Goal: Task Accomplishment & Management: Manage account settings

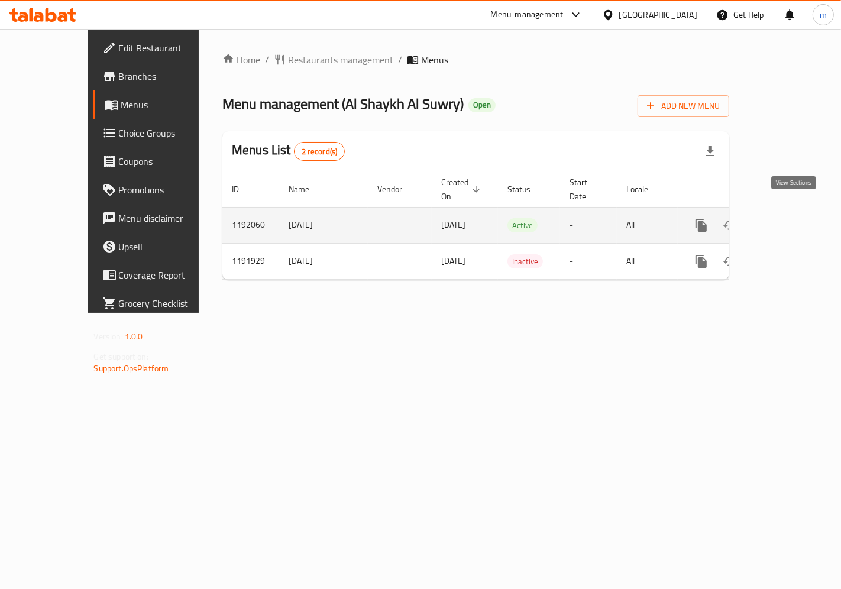
click at [792, 220] on icon "enhanced table" at bounding box center [786, 225] width 11 height 11
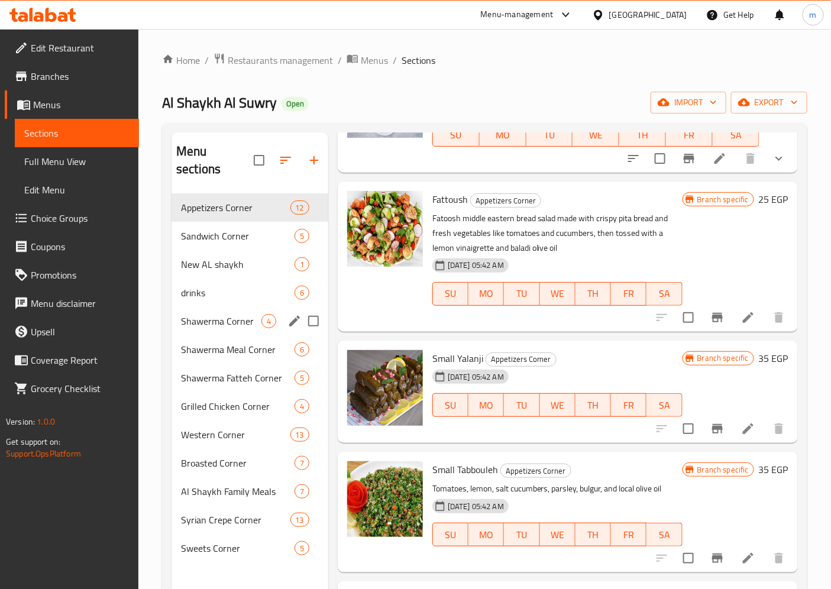
scroll to position [459, 0]
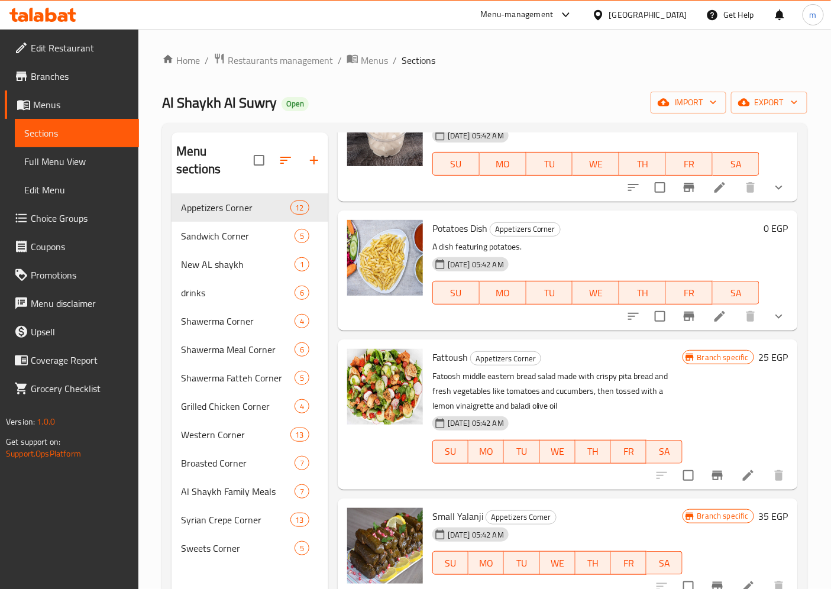
click at [97, 211] on span "Choice Groups" at bounding box center [80, 218] width 99 height 14
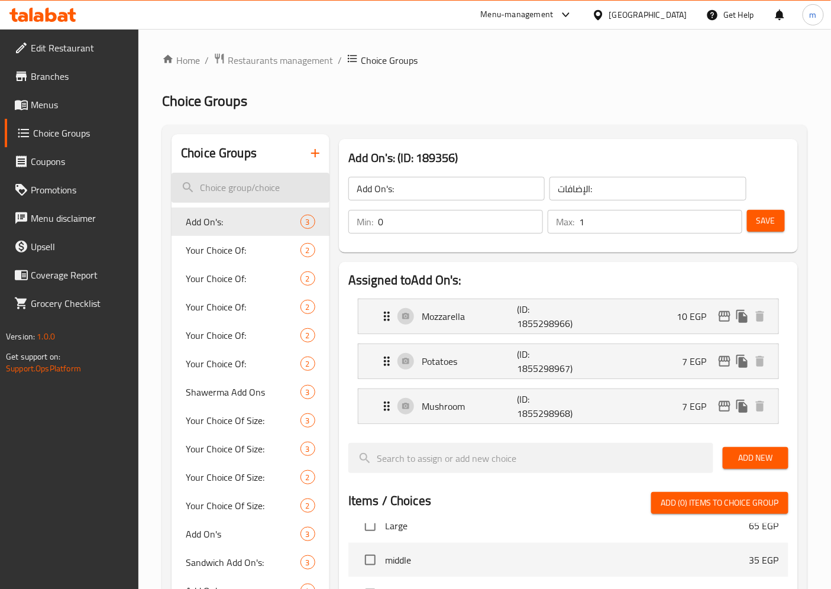
click at [249, 194] on input "search" at bounding box center [250, 188] width 158 height 30
paste input "Large Shawerma Sandwich"
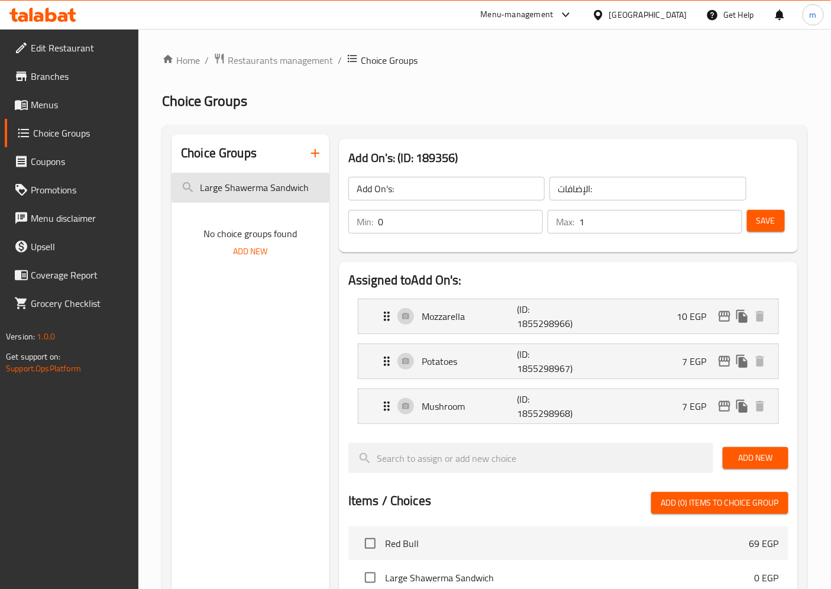
click at [312, 183] on input "Large Shawerma Sandwich" at bounding box center [250, 188] width 158 height 30
click at [315, 183] on input "Large Shawerma Sandwich" at bounding box center [250, 188] width 158 height 30
click at [316, 183] on input "Large Shawerma Sandwich" at bounding box center [250, 188] width 158 height 30
paste input "Changes of Large Shawerma Sandwich:"
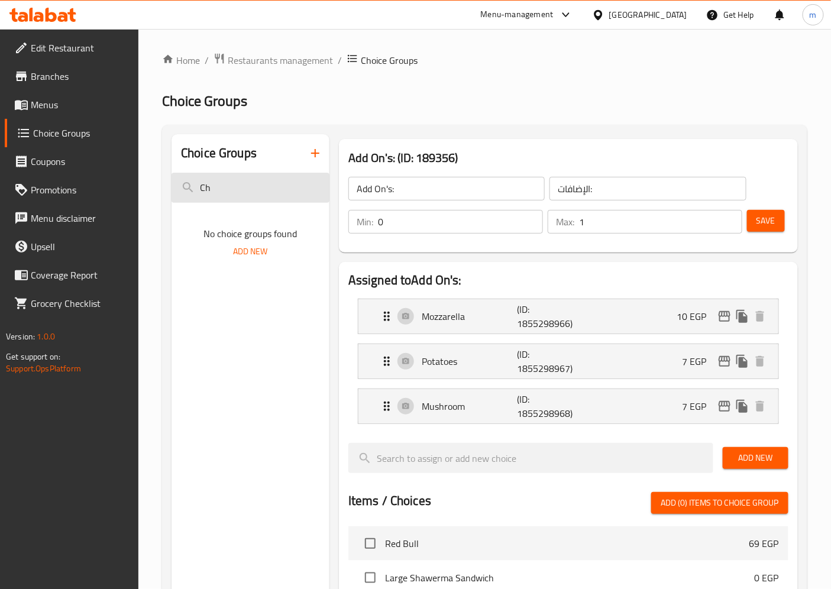
type input "C"
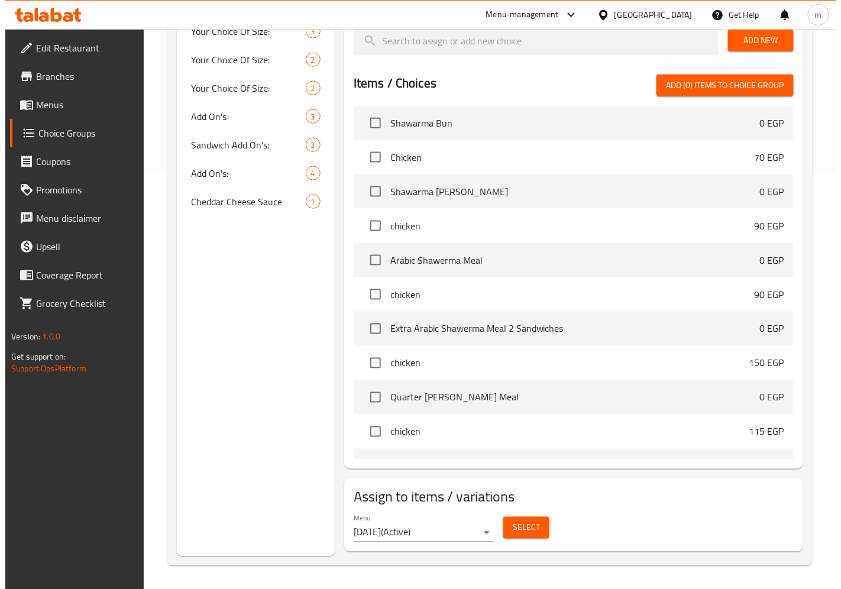
scroll to position [1707, 0]
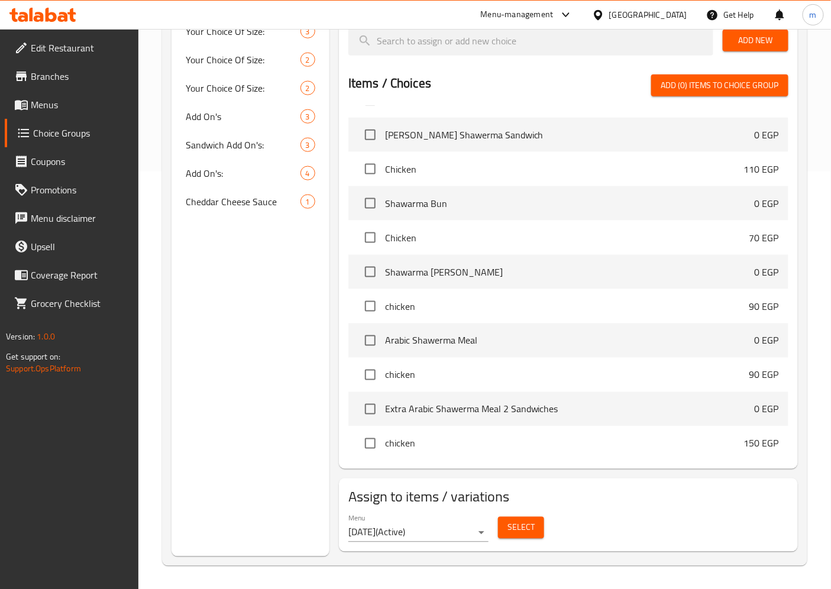
click at [513, 530] on span "Select" at bounding box center [520, 527] width 27 height 15
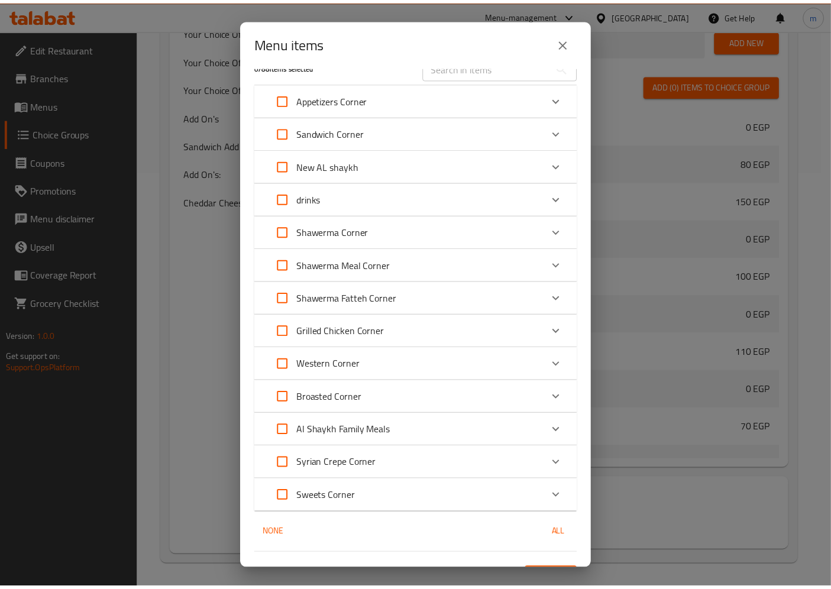
scroll to position [0, 0]
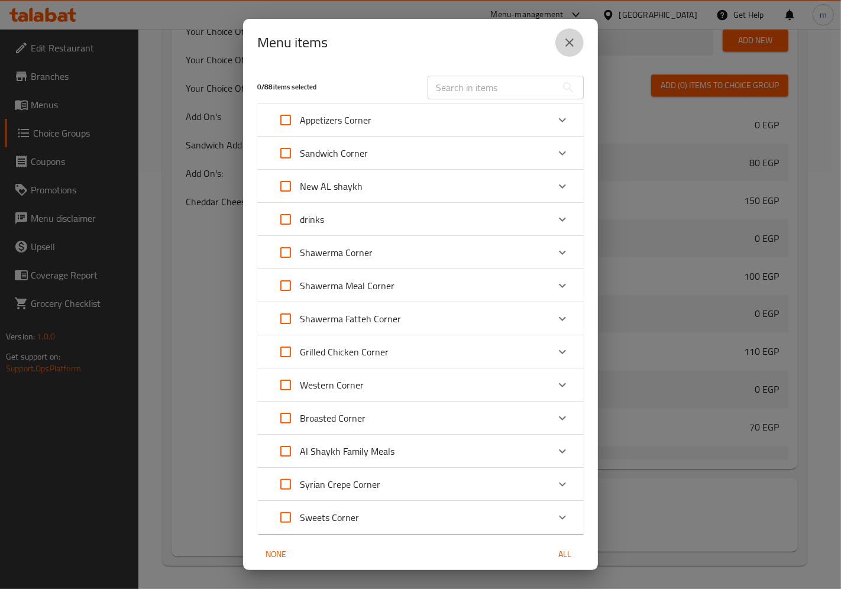
click at [562, 40] on icon "close" at bounding box center [569, 42] width 14 height 14
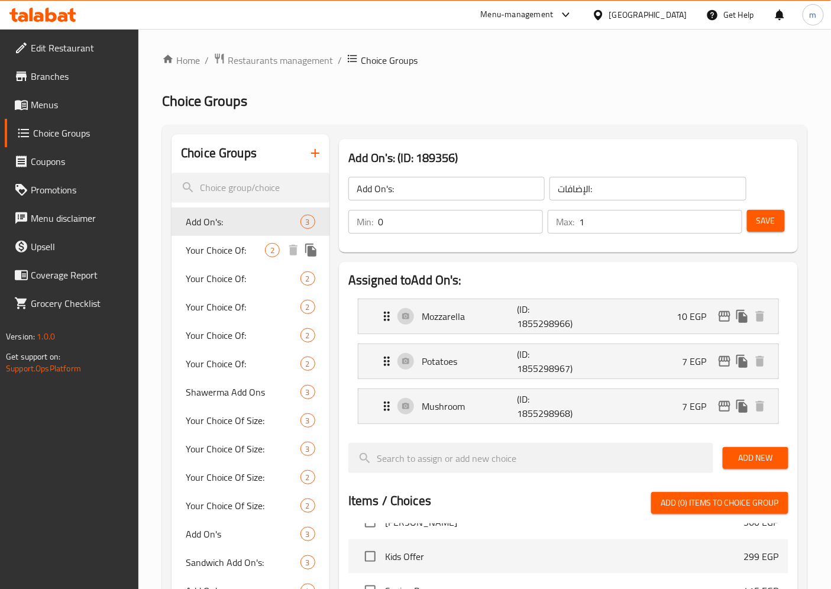
click at [217, 251] on span "Your Choice Of:" at bounding box center [225, 250] width 79 height 14
type input "Your Choice Of:"
type input "إختيارك من:"
type input "1"
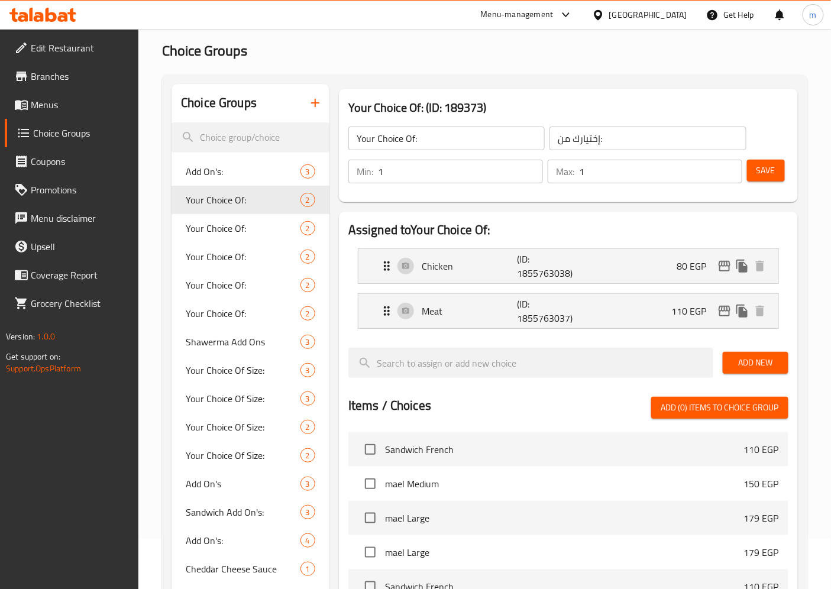
scroll to position [66, 0]
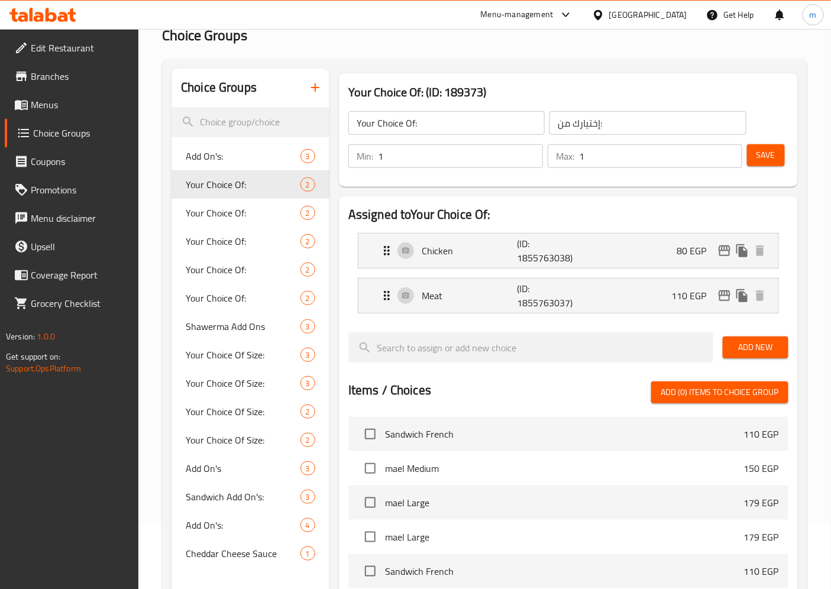
click at [18, 95] on link "Menus" at bounding box center [72, 104] width 134 height 28
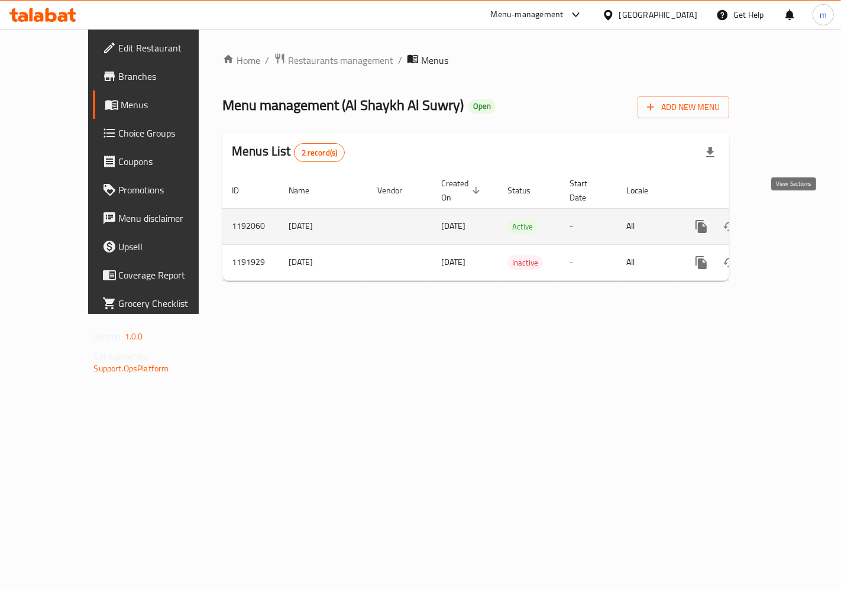
click at [793, 219] on icon "enhanced table" at bounding box center [786, 226] width 14 height 14
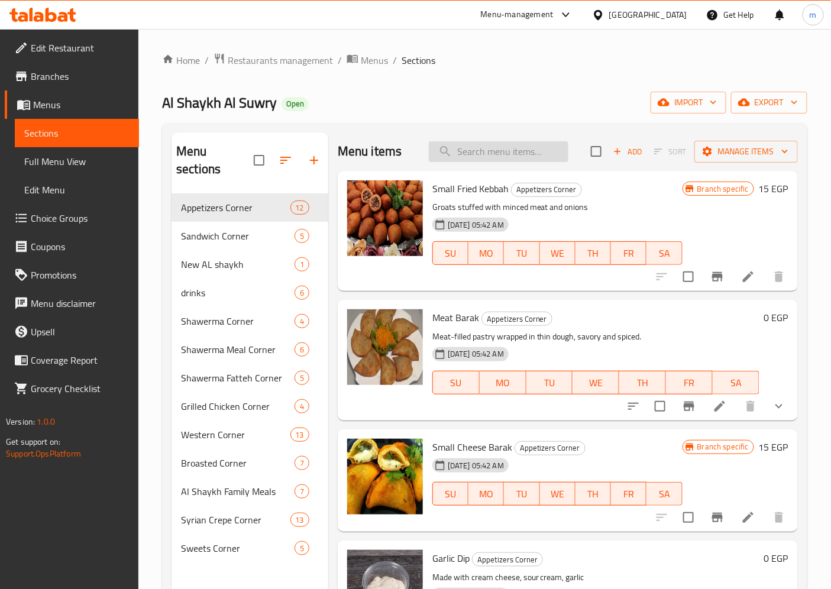
click at [506, 153] on input "search" at bounding box center [499, 151] width 140 height 21
paste input "Large Shawerma Sandwich"
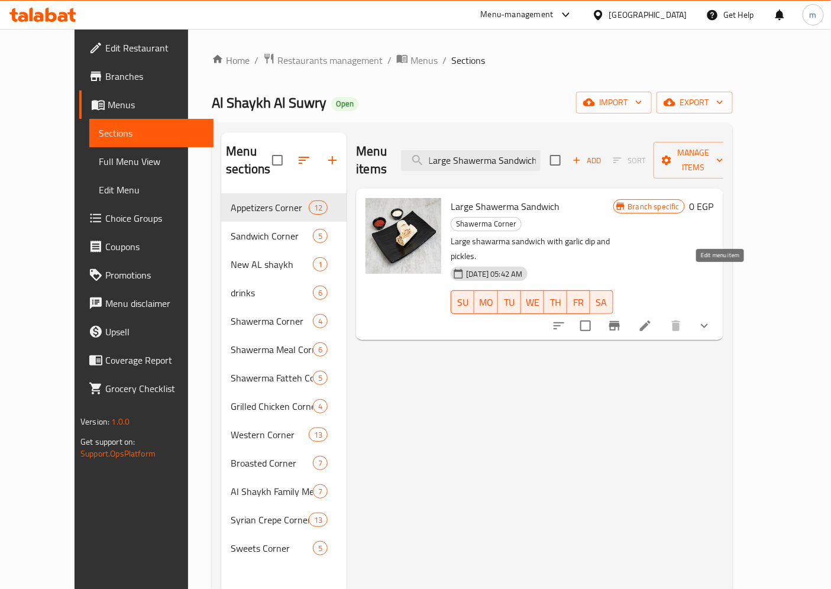
type input "Large Shawerma Sandwich"
click at [652, 319] on icon at bounding box center [645, 326] width 14 height 14
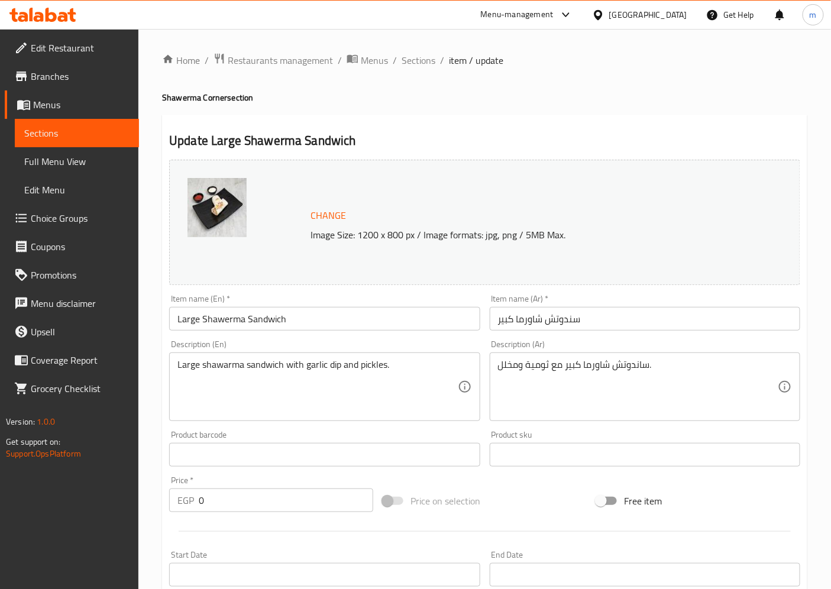
click at [73, 138] on span "Sections" at bounding box center [76, 133] width 105 height 14
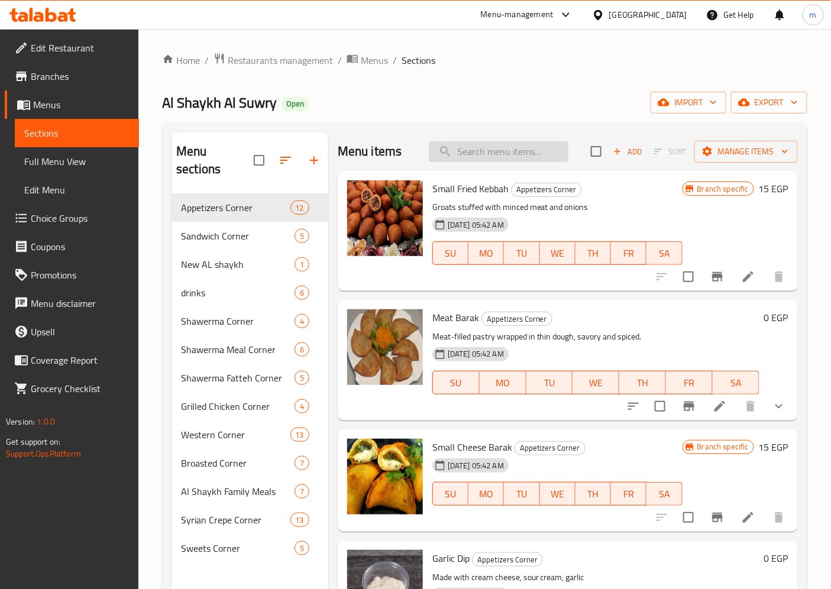
click at [492, 151] on input "search" at bounding box center [499, 151] width 140 height 21
paste input "[PERSON_NAME] Sandwich"
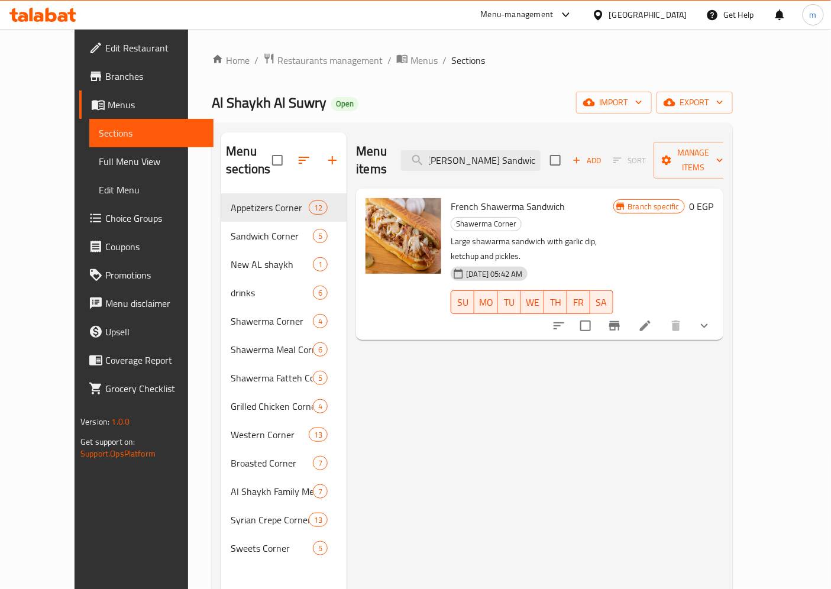
type input "[PERSON_NAME] Sandwich"
click at [652, 319] on icon at bounding box center [645, 326] width 14 height 14
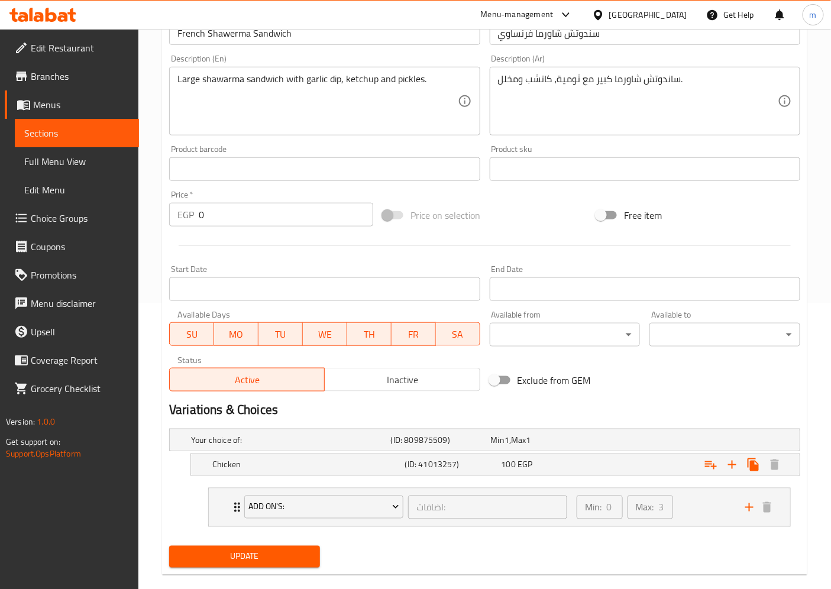
scroll to position [304, 0]
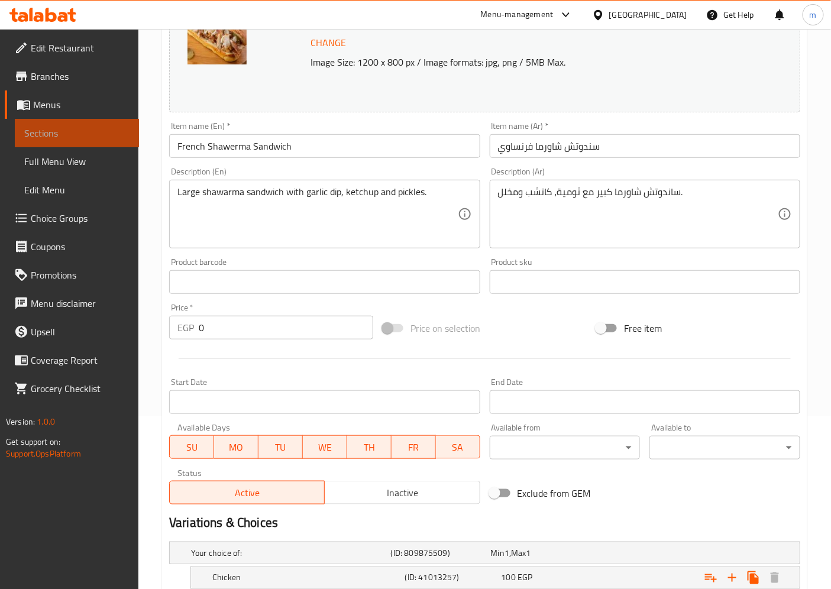
drag, startPoint x: 81, startPoint y: 126, endPoint x: 92, endPoint y: 133, distance: 13.3
click at [82, 126] on span "Sections" at bounding box center [76, 133] width 105 height 14
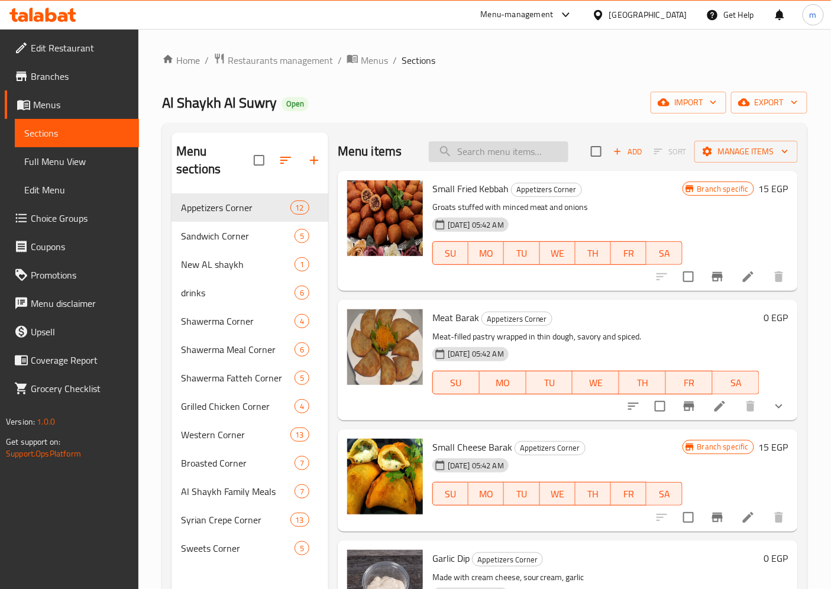
click at [492, 151] on input "search" at bounding box center [499, 151] width 140 height 21
paste input "[PERSON_NAME] Shawerma Sandwich"
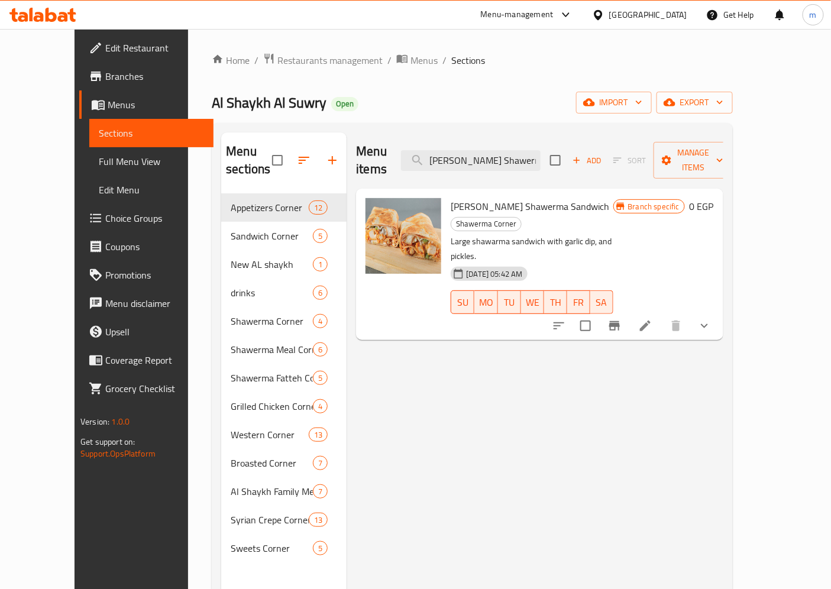
type input "[PERSON_NAME] Shawerma Sandwich"
click at [662, 315] on li at bounding box center [644, 325] width 33 height 21
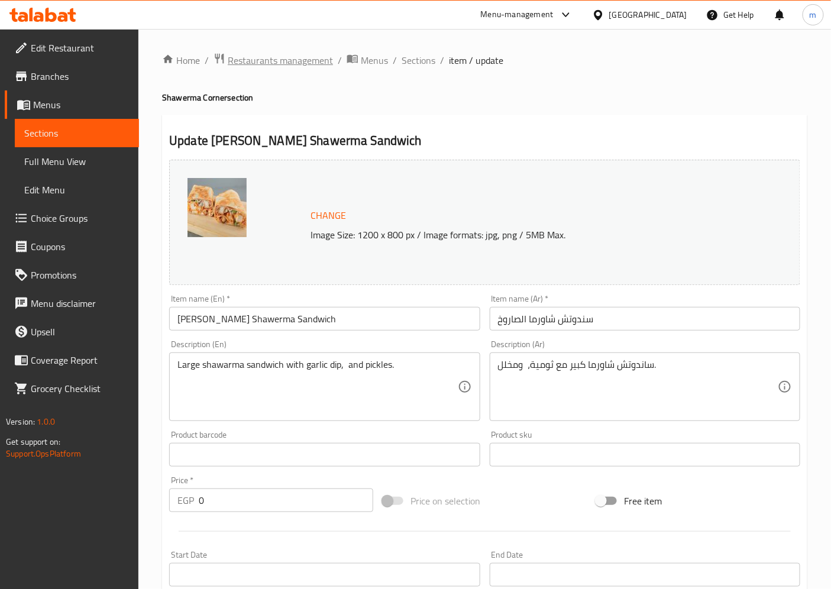
click at [293, 60] on span "Restaurants management" at bounding box center [280, 60] width 105 height 14
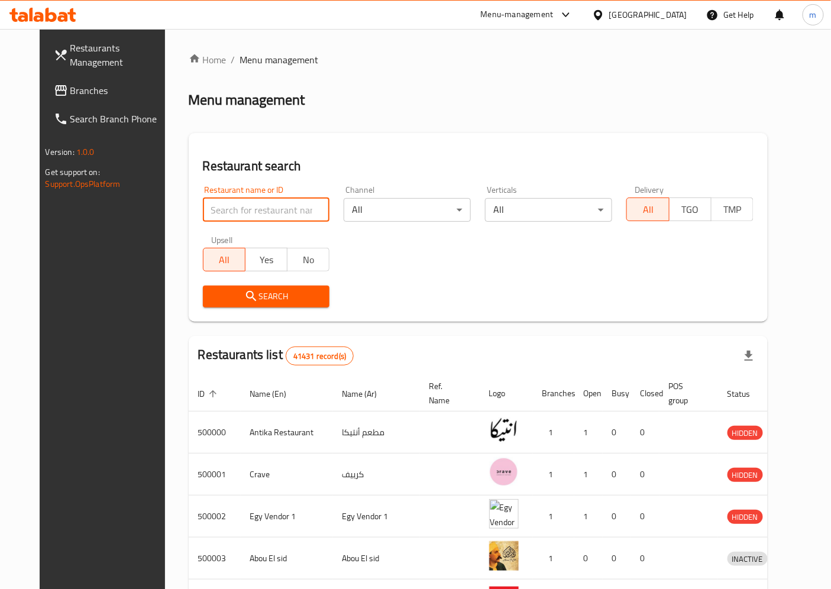
click at [272, 211] on input "search" at bounding box center [266, 210] width 127 height 24
paste input "734798"
type input "734798"
click at [242, 211] on input "734798" at bounding box center [266, 210] width 127 height 24
click at [243, 213] on input "734798" at bounding box center [266, 210] width 127 height 24
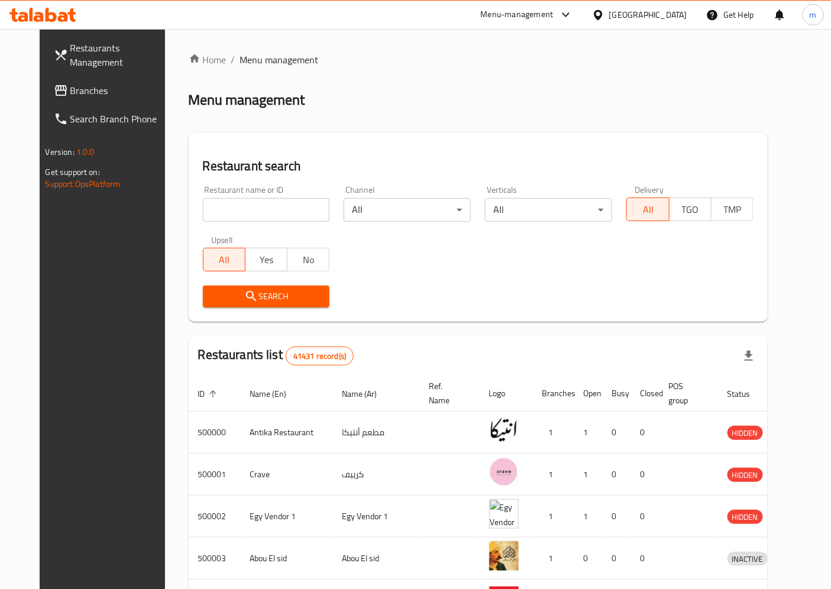
click at [116, 88] on span "Branches" at bounding box center [119, 90] width 99 height 14
